Goal: Task Accomplishment & Management: Manage account settings

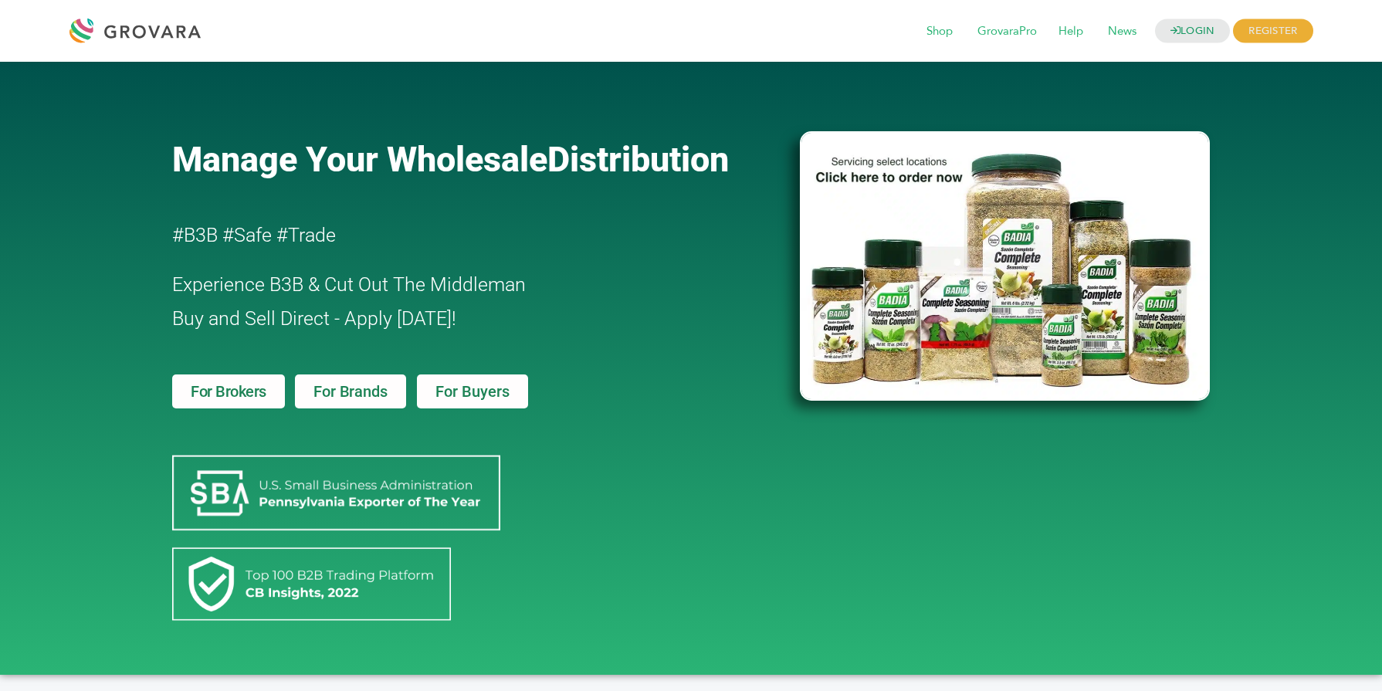
click at [1182, 45] on div "LOGIN REGISTER I'm a Buyer I'm a Brand Shop GrovaraPro Help News" at bounding box center [760, 30] width 1105 height 37
click at [1182, 42] on link "LOGIN" at bounding box center [1193, 31] width 76 height 24
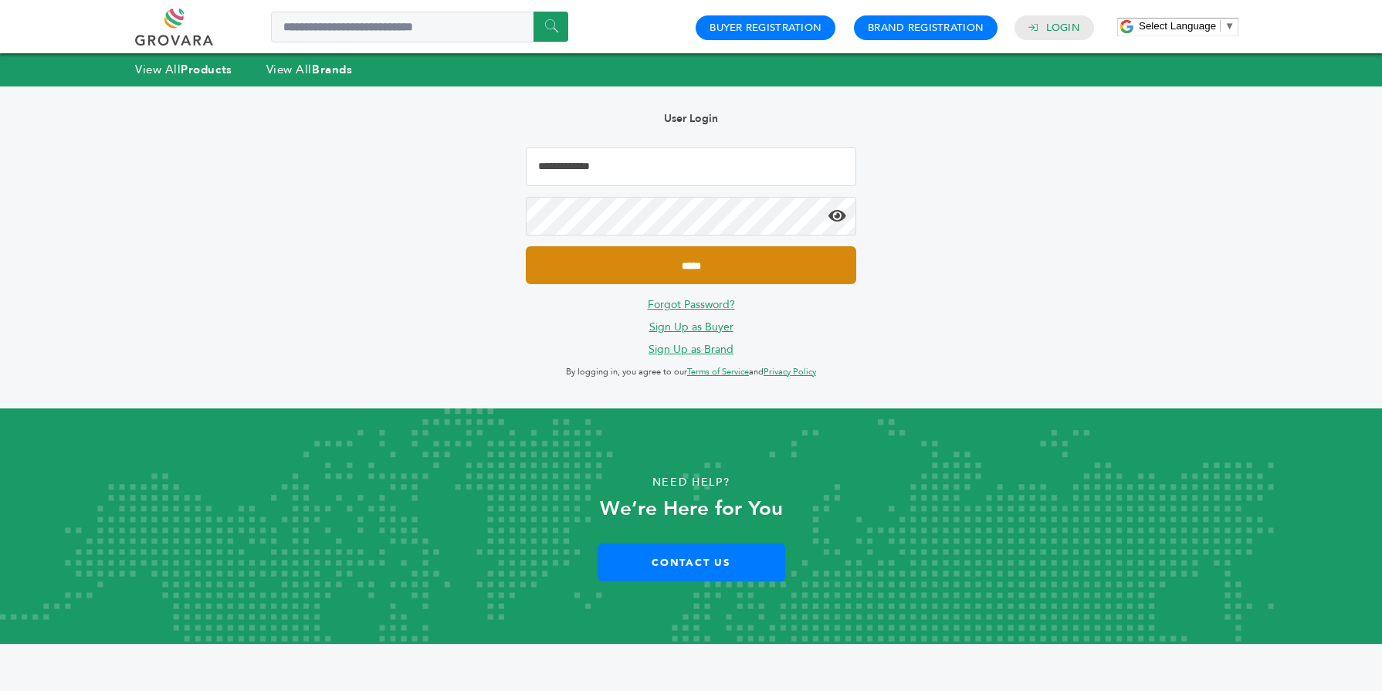
type input "**********"
click at [664, 259] on input "*****" at bounding box center [691, 265] width 330 height 38
